Goal: Communication & Community: Answer question/provide support

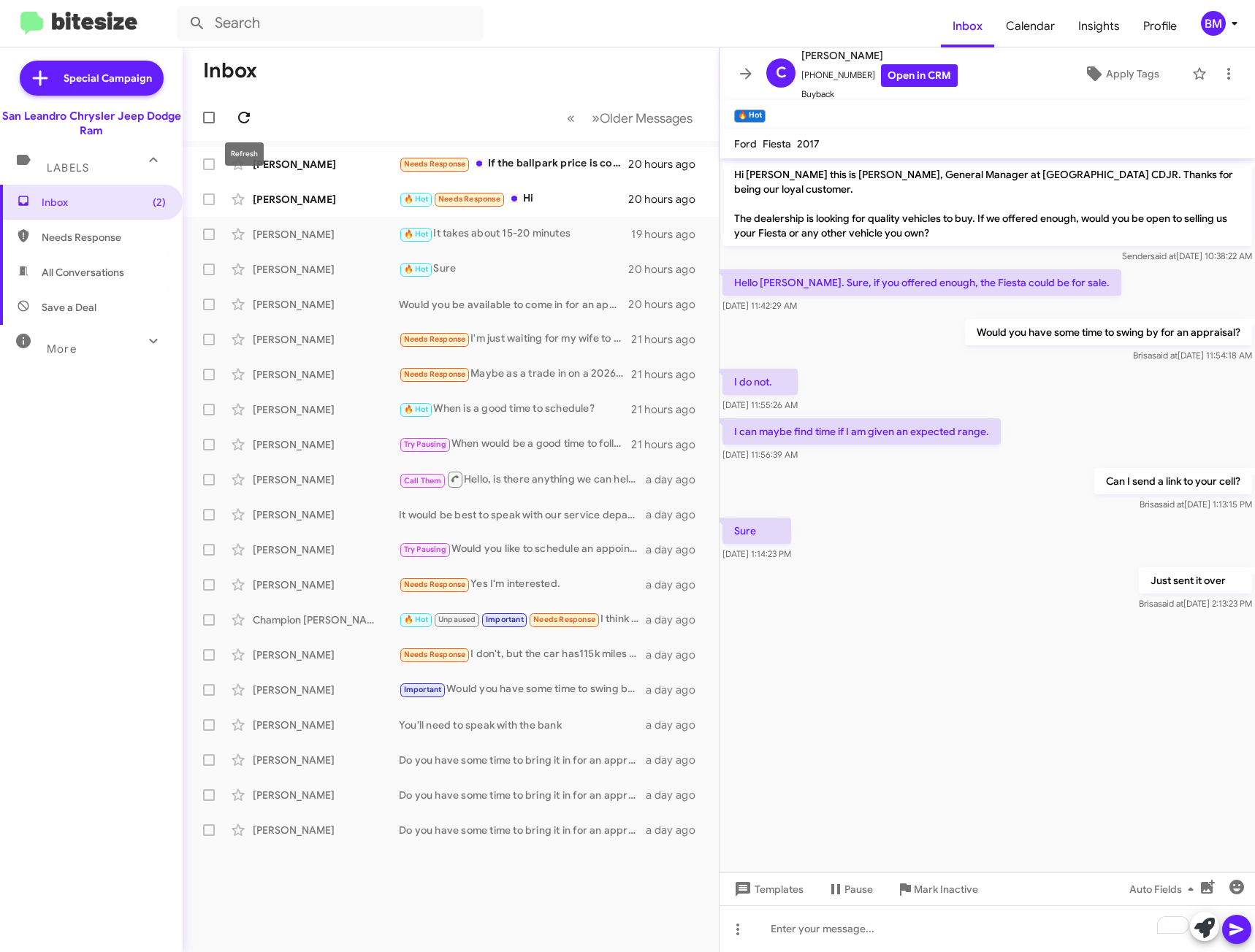
click at [248, 120] on icon at bounding box center [244, 118] width 12 height 12
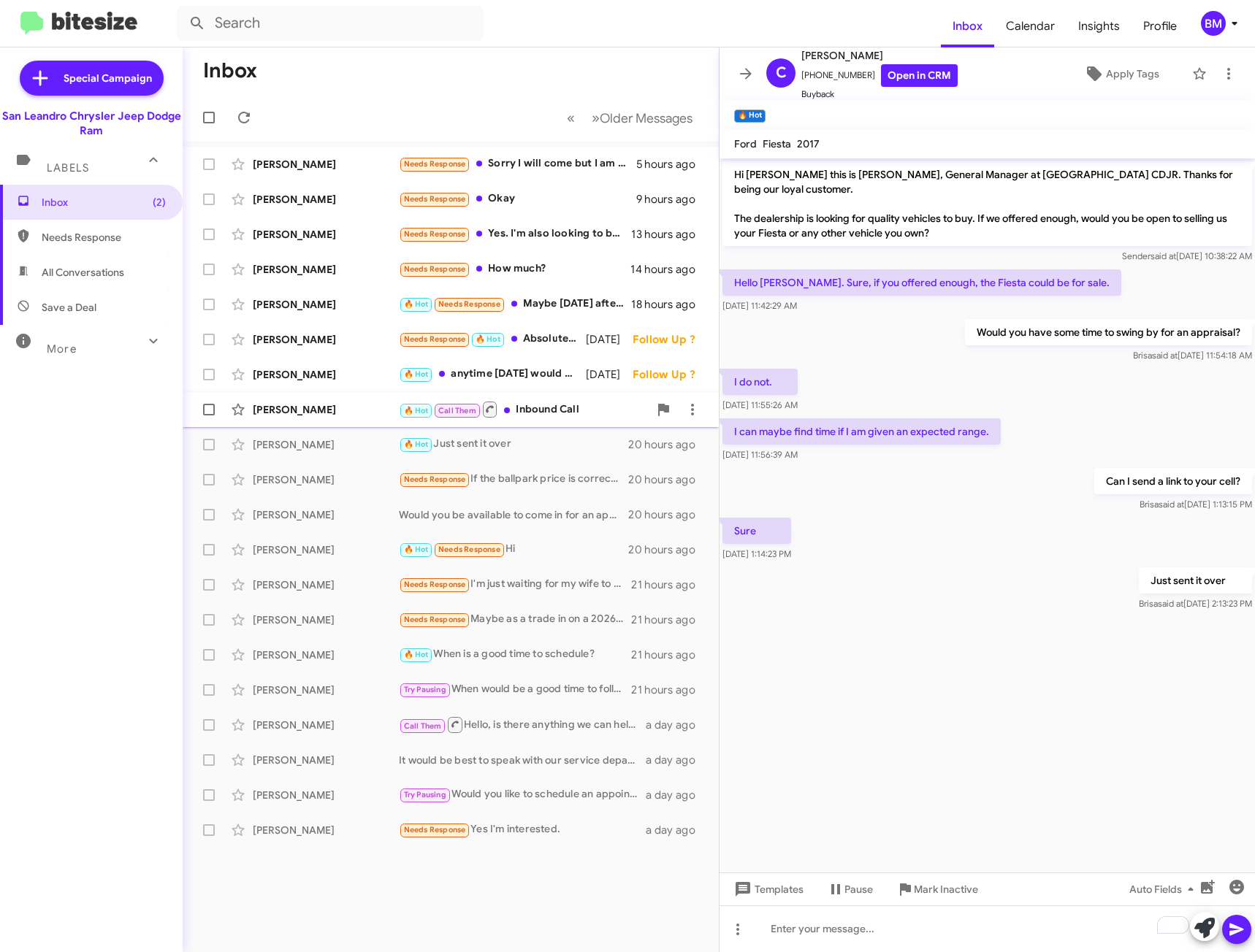
click at [535, 408] on div "🔥 Hot Call Them Inbound Call" at bounding box center [524, 409] width 250 height 18
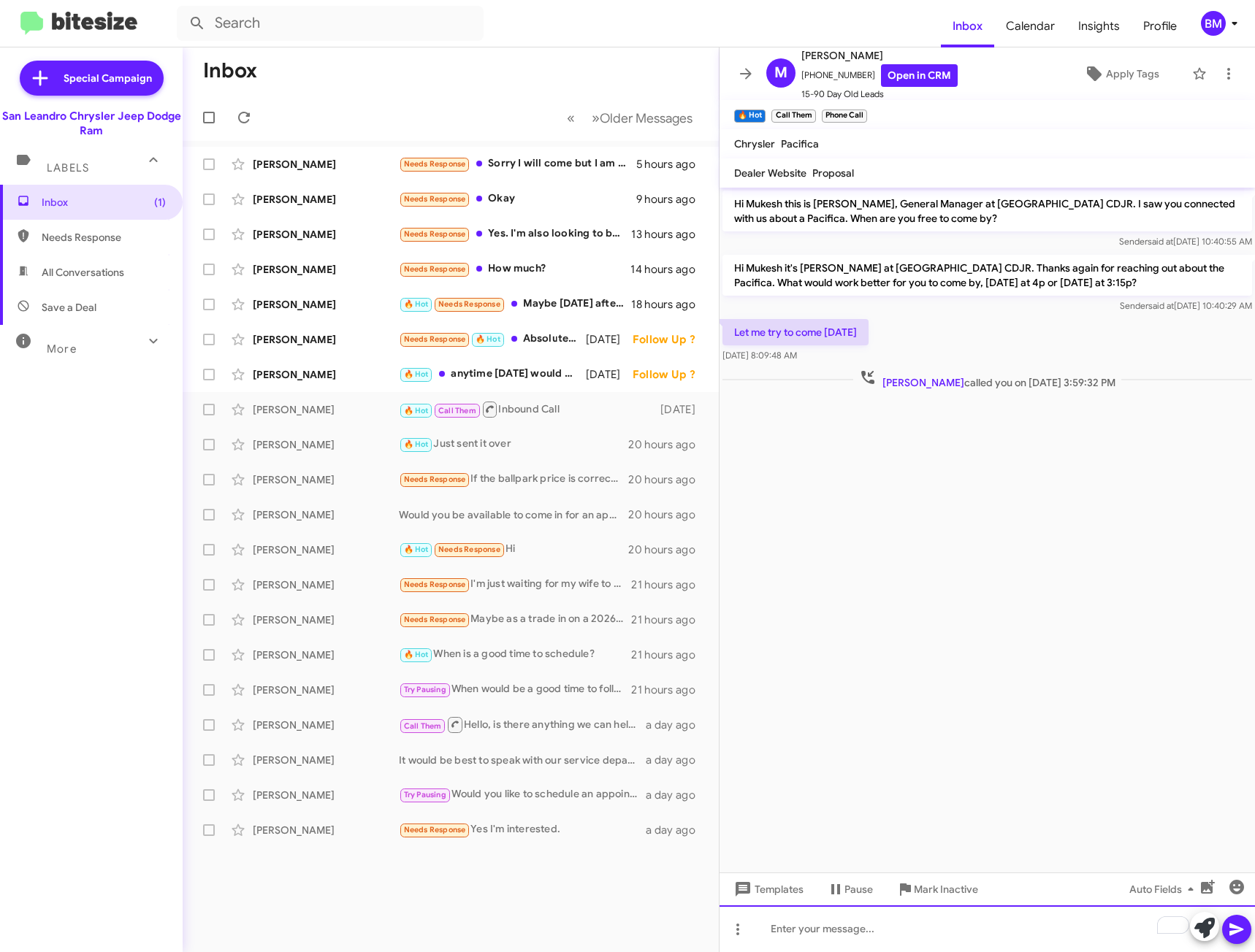
click at [810, 937] on div "To enrich screen reader interactions, please activate Accessibility in Grammarl…" at bounding box center [987, 928] width 535 height 47
click at [1239, 925] on icon at bounding box center [1236, 929] width 17 height 17
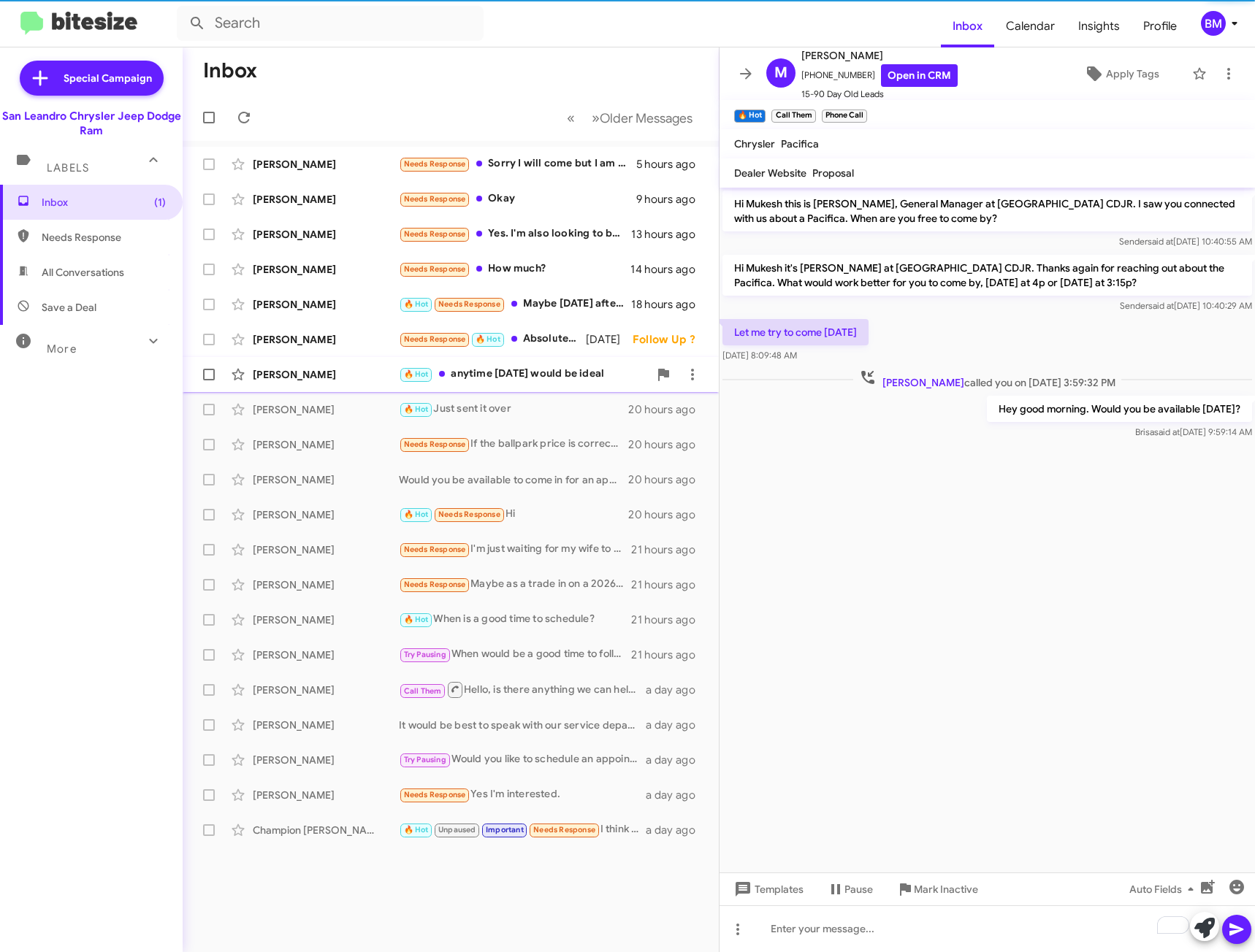
click at [517, 382] on div "🔥 Hot anytime [DATE] would be ideal" at bounding box center [524, 374] width 250 height 16
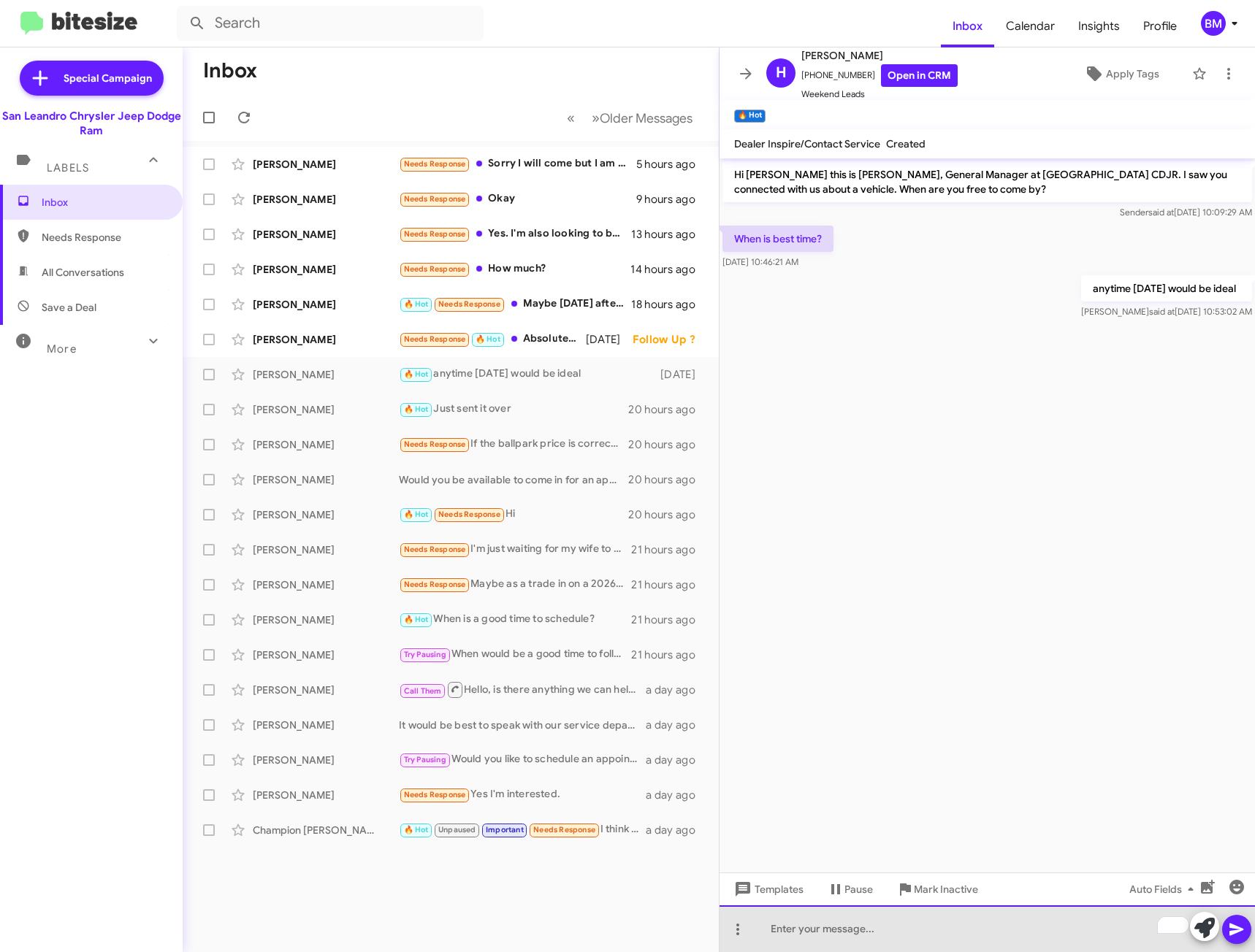
click at [906, 936] on div "To enrich screen reader interactions, please activate Accessibility in Grammarl…" at bounding box center [987, 928] width 535 height 47
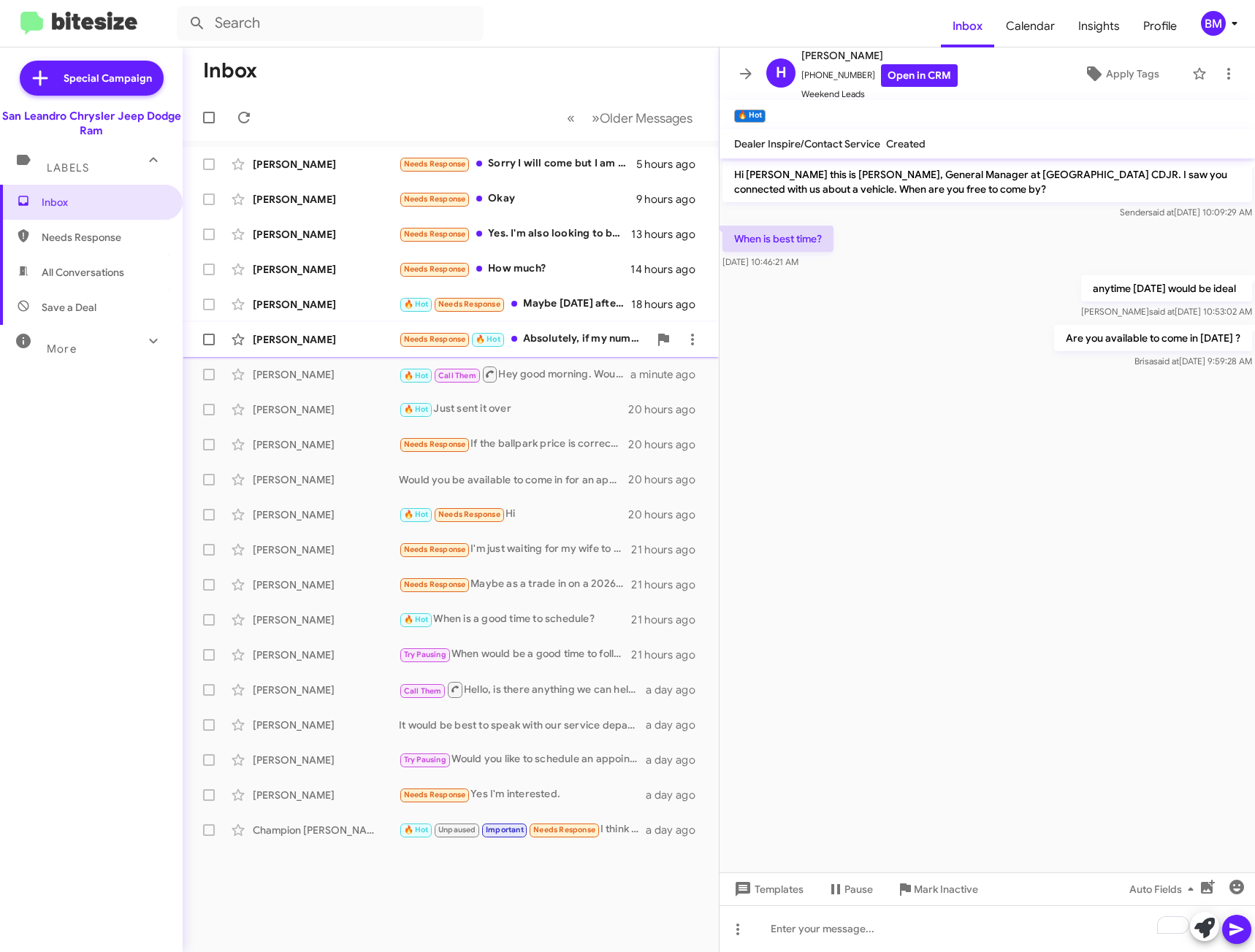
click at [557, 342] on div "Needs Response 🔥 Hot Absolutely, if my numbers are met, I will be there to clos…" at bounding box center [524, 338] width 250 height 16
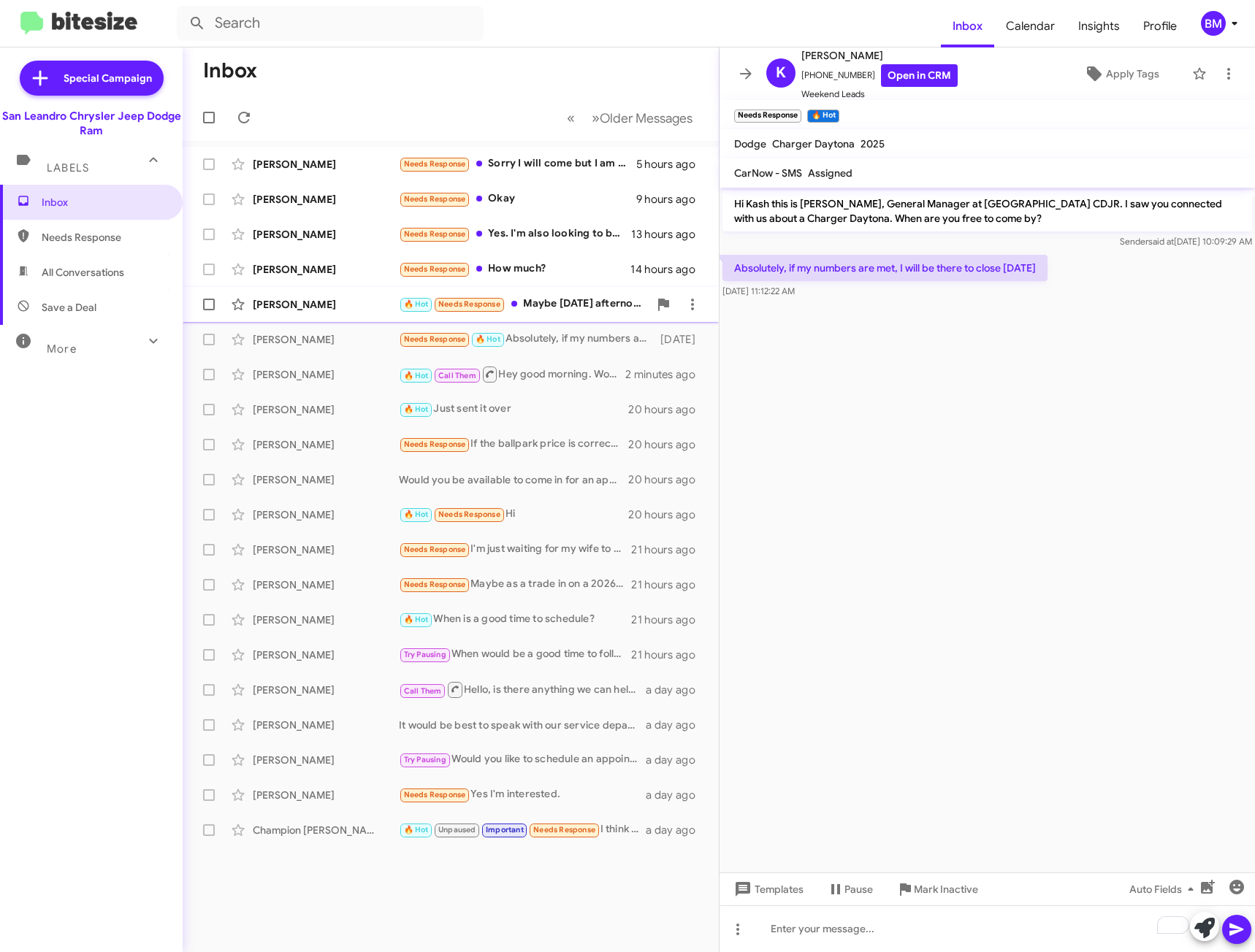
click at [552, 299] on div "🔥 Hot Needs Response Maybe [DATE] afternoon? But I'll have to confirm [DATE]" at bounding box center [524, 303] width 250 height 16
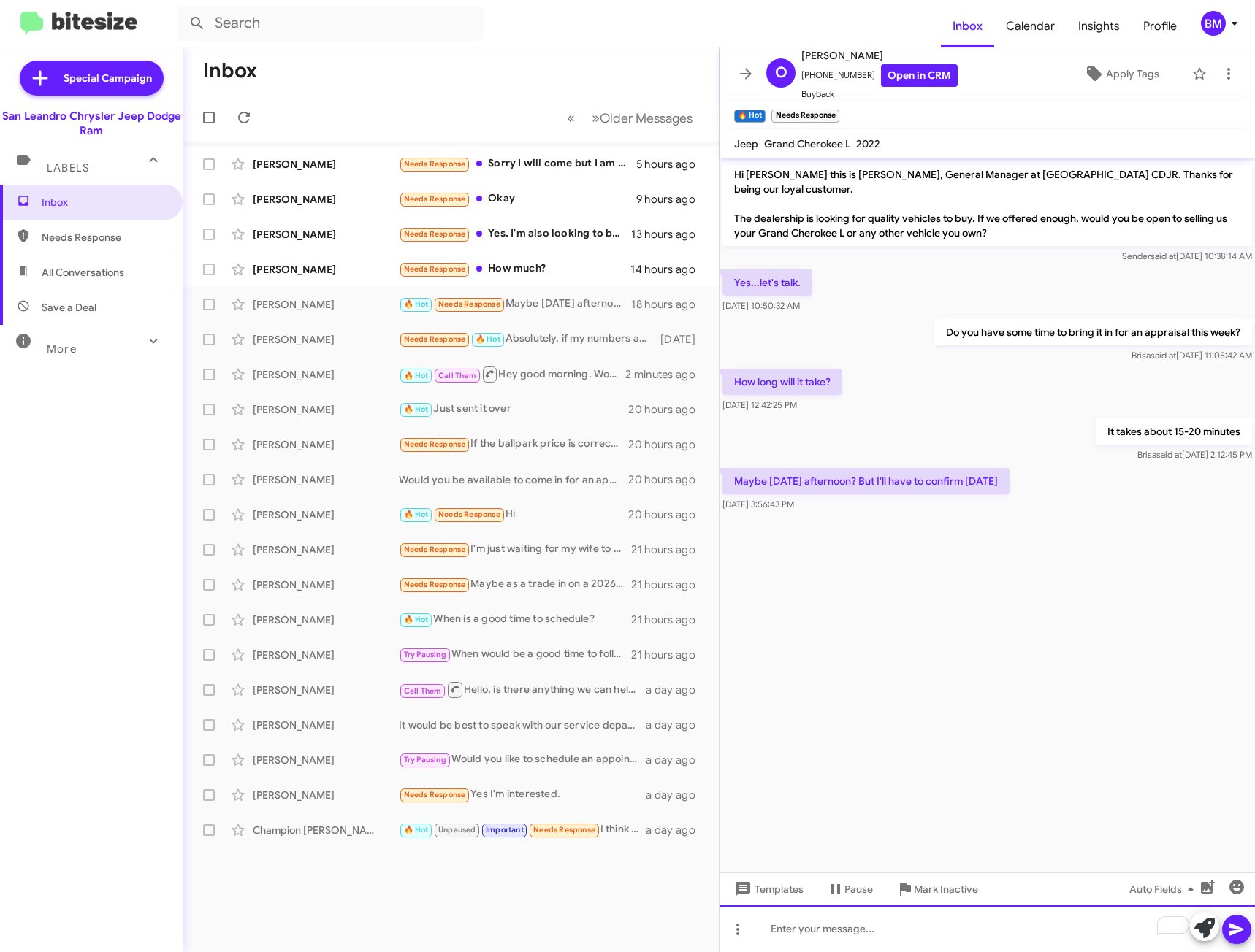
click at [830, 927] on div "To enrich screen reader interactions, please activate Accessibility in Grammarl…" at bounding box center [987, 928] width 535 height 47
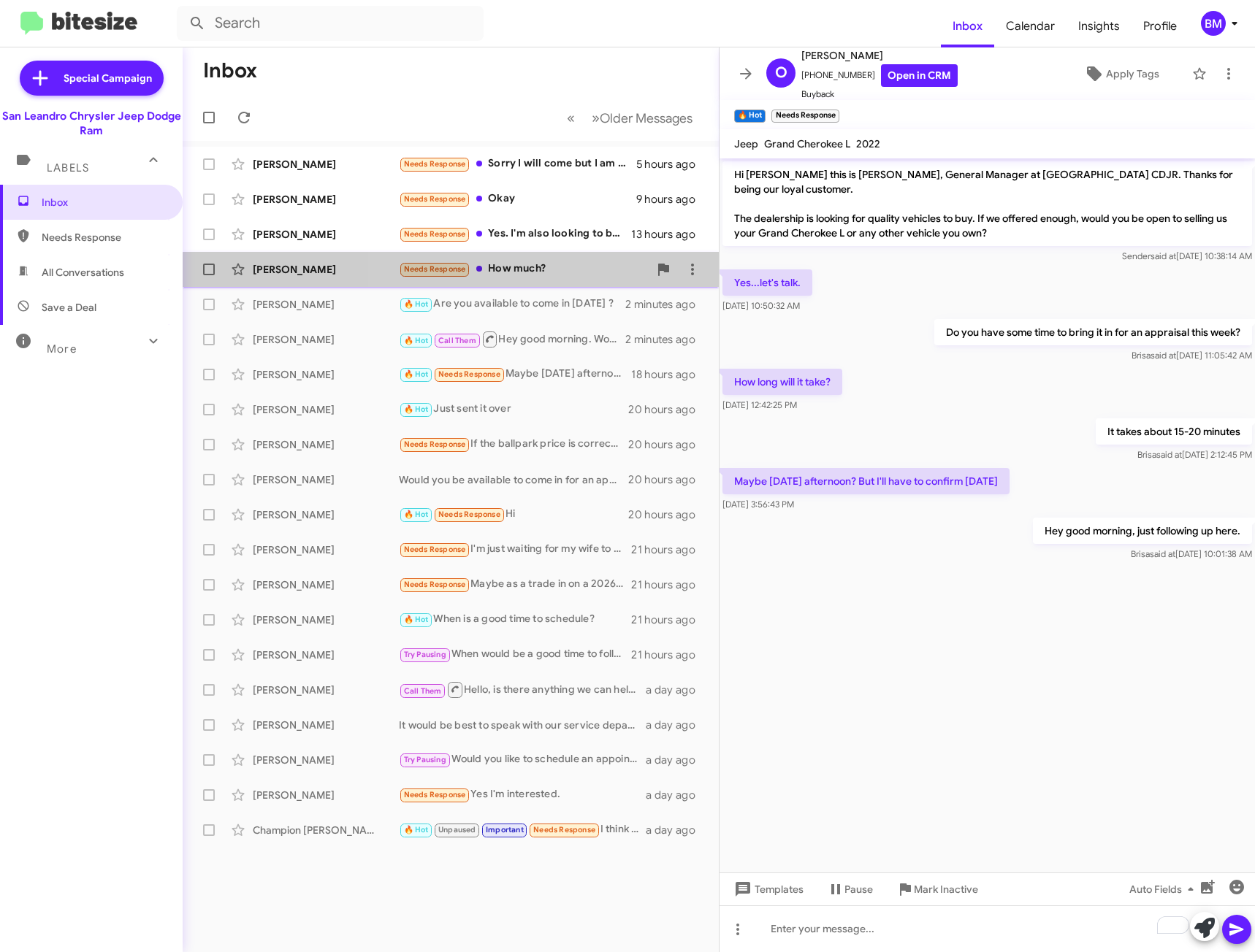
click at [579, 277] on div "Needs Response How much?" at bounding box center [524, 269] width 250 height 16
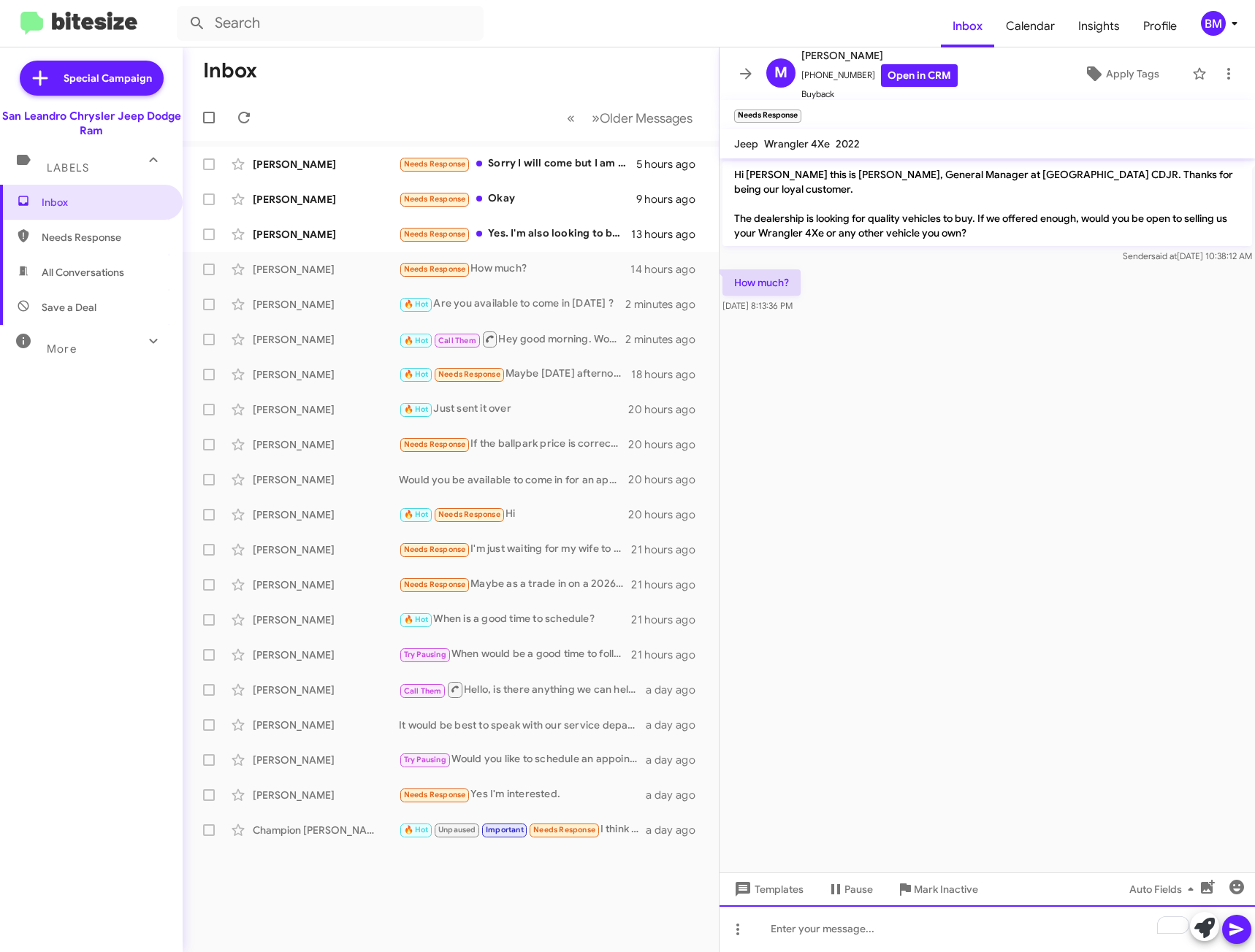
click at [840, 942] on div "To enrich screen reader interactions, please activate Accessibility in Grammarl…" at bounding box center [987, 928] width 535 height 47
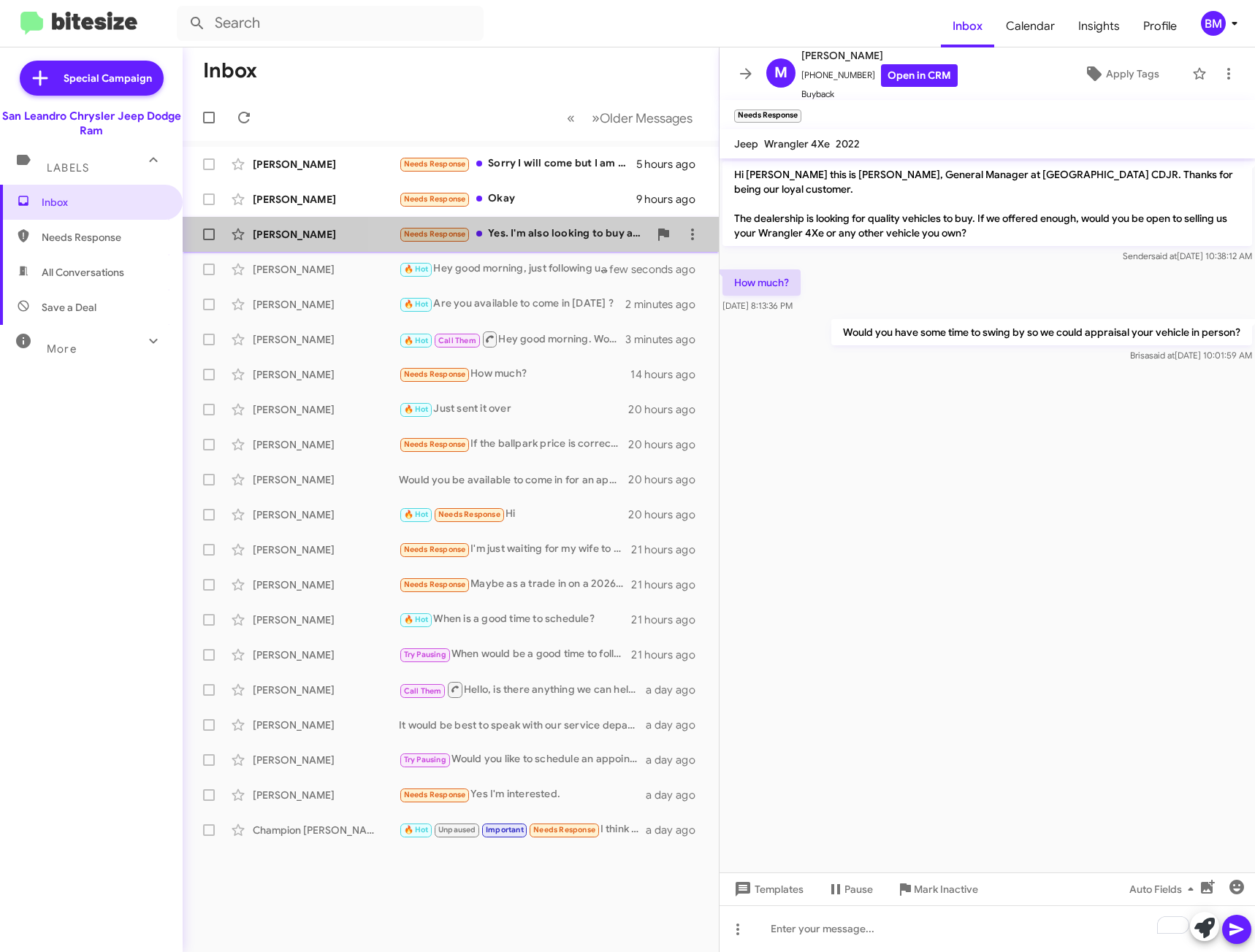
click at [587, 231] on div "Needs Response Yes. I'm also looking to buy a 2024 brand new ram drw (dually) l…" at bounding box center [524, 233] width 250 height 16
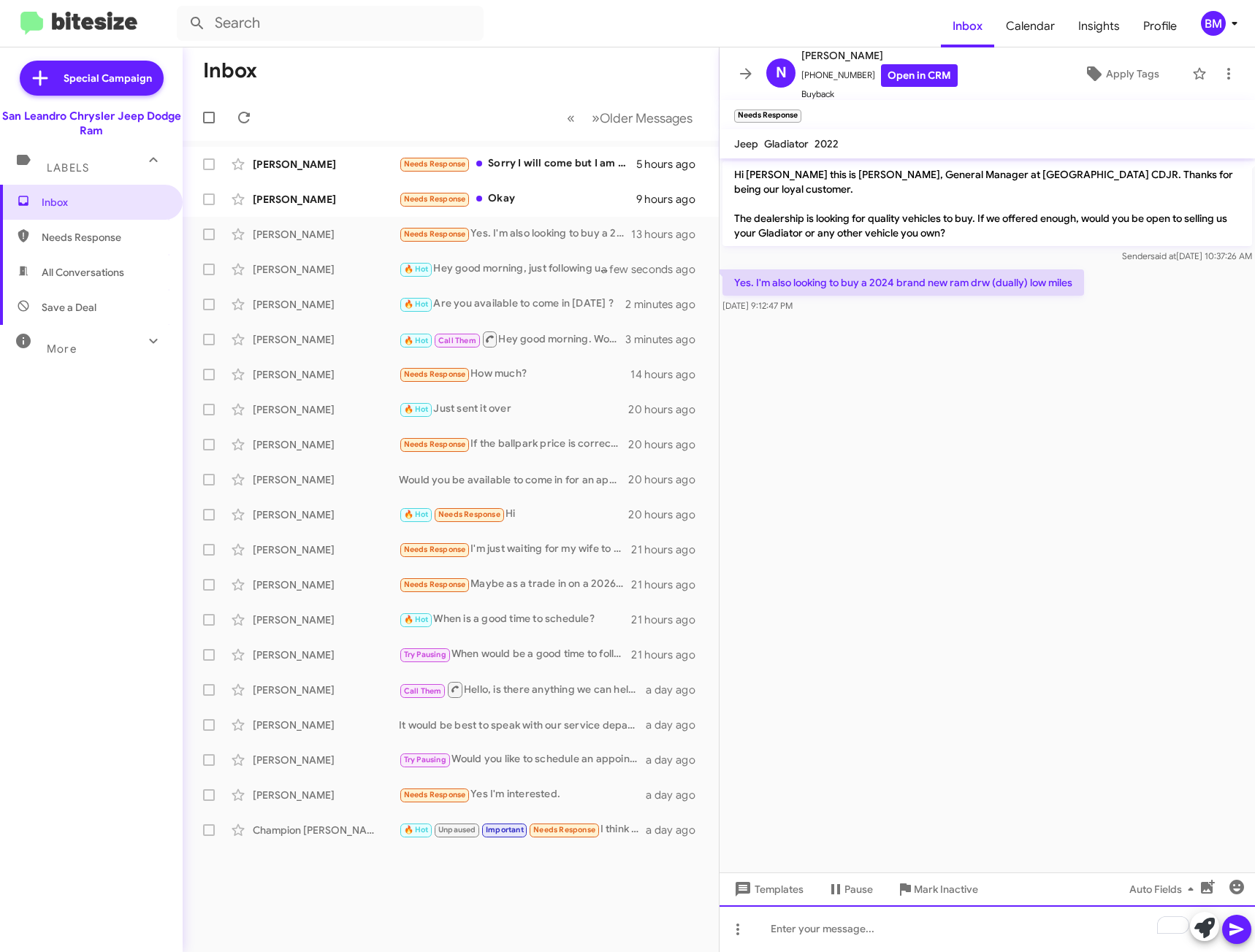
click at [830, 918] on div "To enrich screen reader interactions, please activate Accessibility in Grammarl…" at bounding box center [987, 928] width 535 height 47
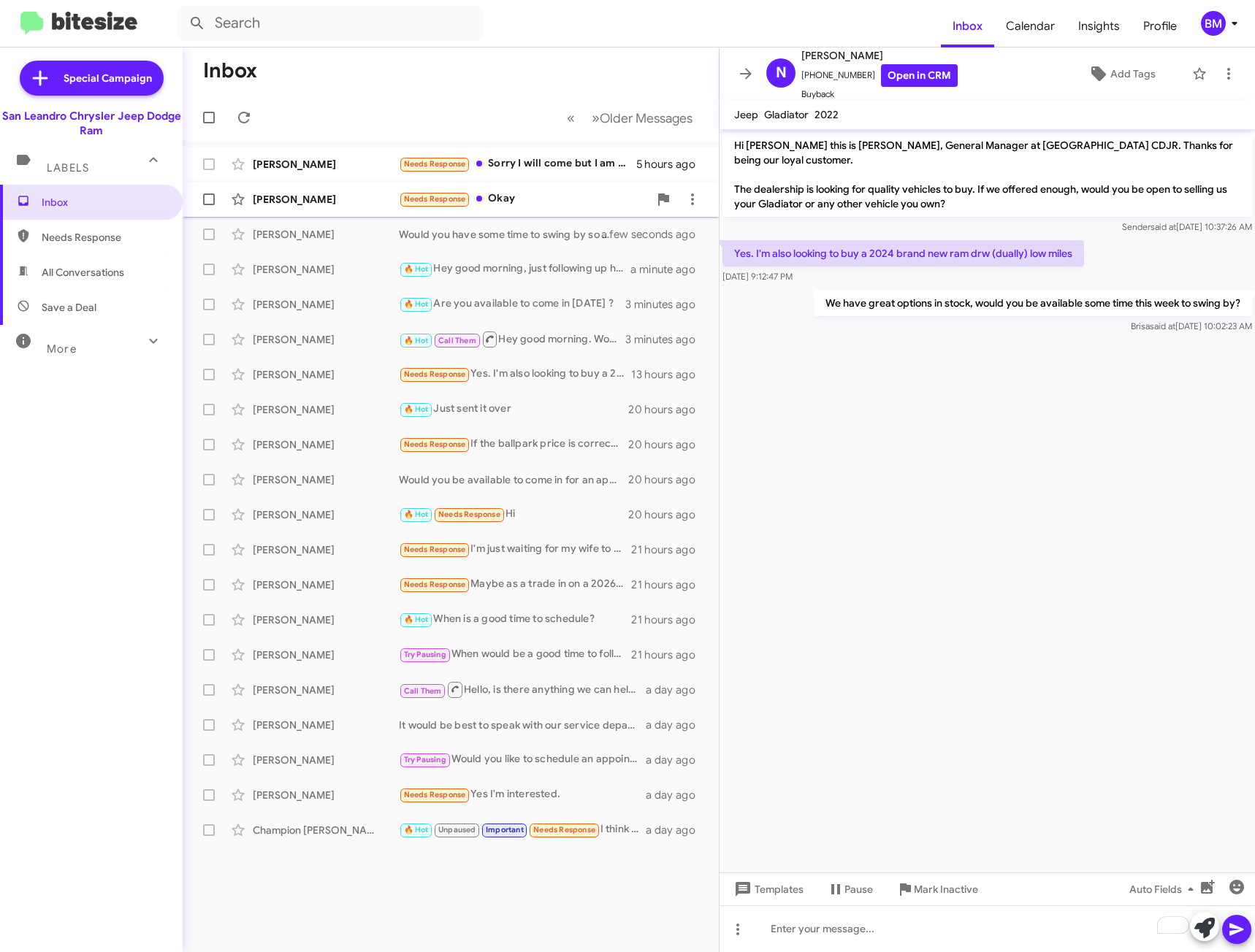
click at [514, 197] on div "Needs Response Okay" at bounding box center [524, 198] width 250 height 16
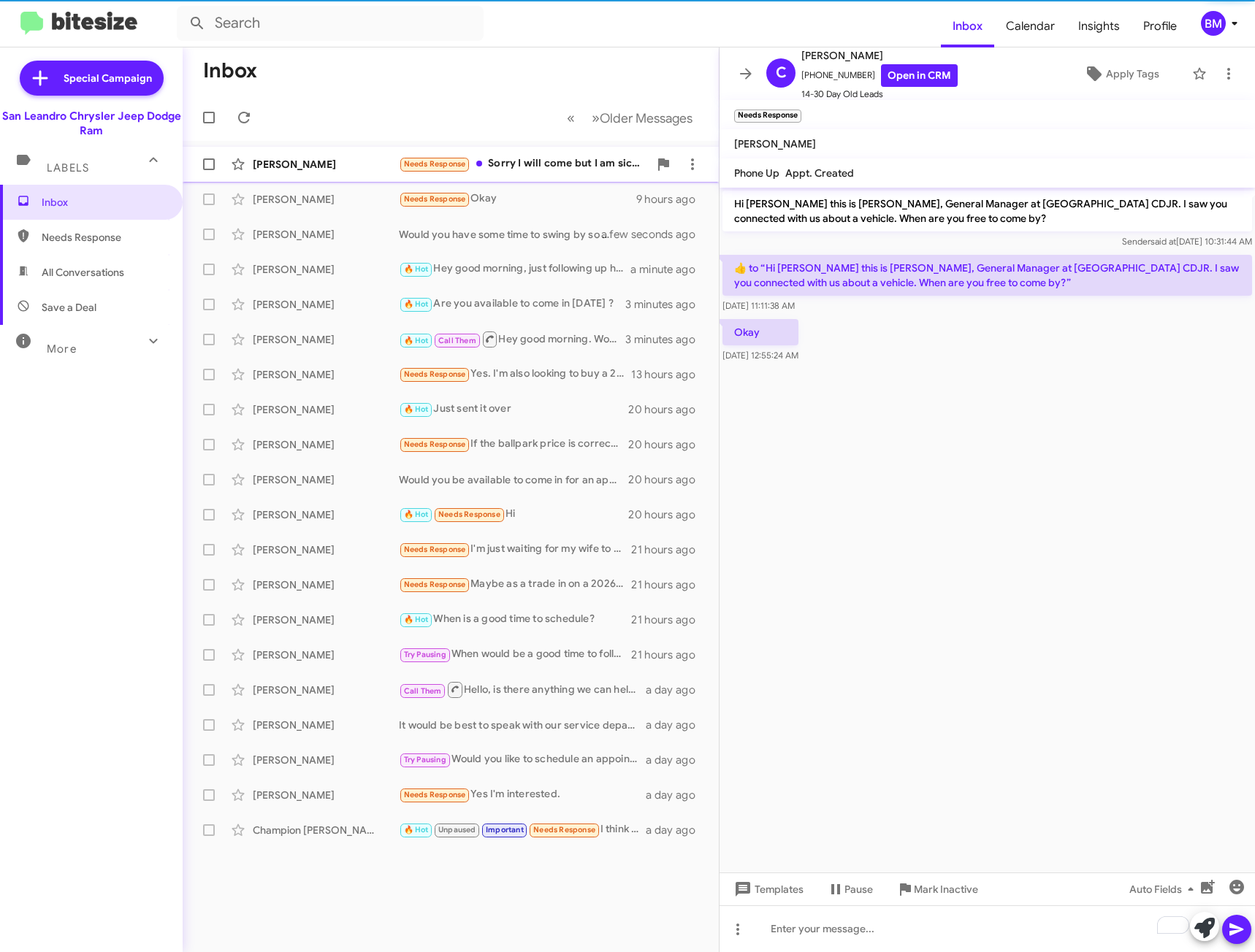
click at [520, 165] on div "Needs Response Sorry I will come but I am sick flu so not recover yet but I wil…" at bounding box center [524, 163] width 250 height 16
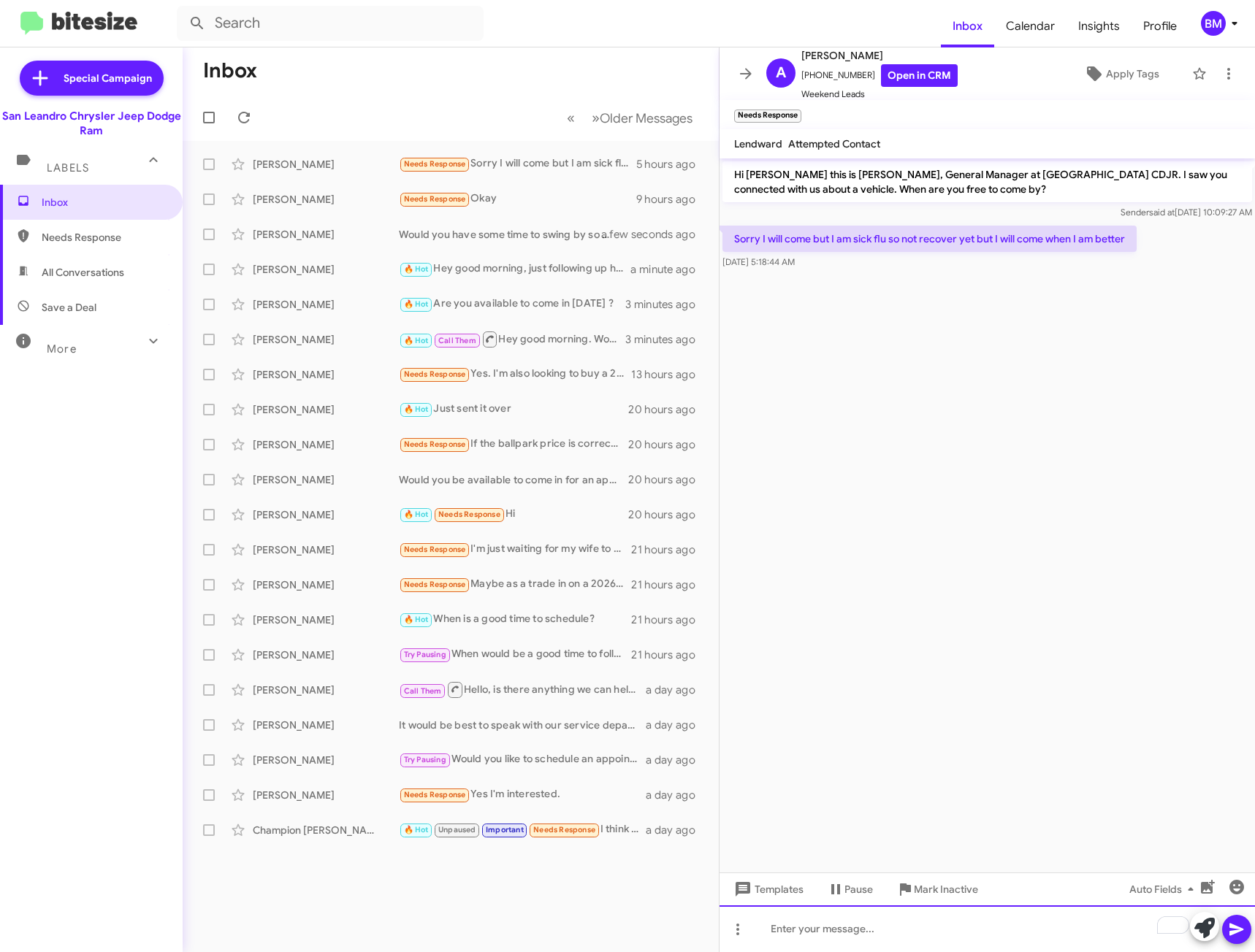
click at [883, 921] on div "To enrich screen reader interactions, please activate Accessibility in Grammarl…" at bounding box center [987, 928] width 535 height 47
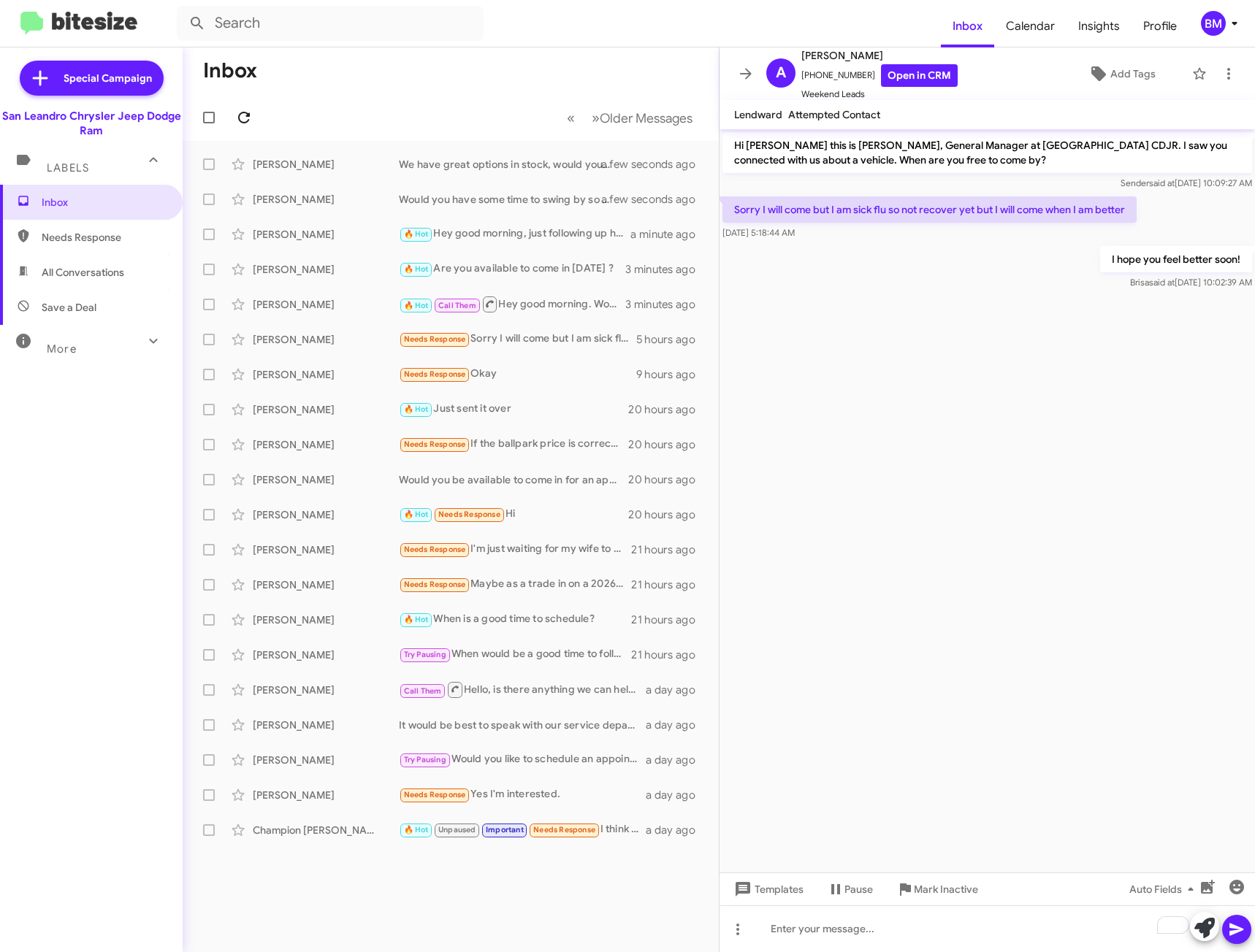
click at [256, 122] on mat-toolbar-row "« Previous » Next Older Messages" at bounding box center [451, 118] width 536 height 47
click at [251, 119] on icon at bounding box center [244, 118] width 17 height 17
